Goal: Register for event/course

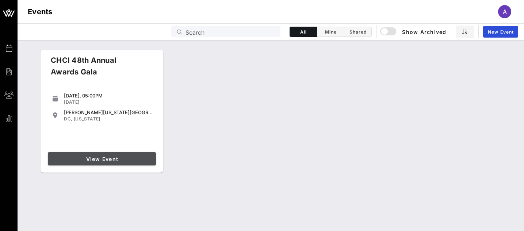
click at [96, 153] on link "View Event" at bounding box center [102, 158] width 108 height 13
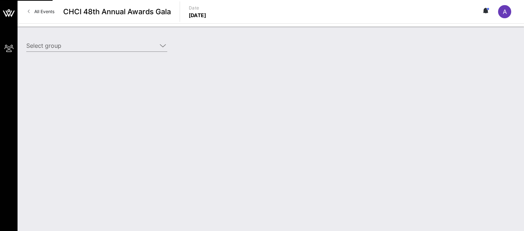
type input "Cisco (Cisco) [[PERSON_NAME], [EMAIL_ADDRESS][DOMAIN_NAME]]"
